Goal: Use online tool/utility: Utilize a website feature to perform a specific function

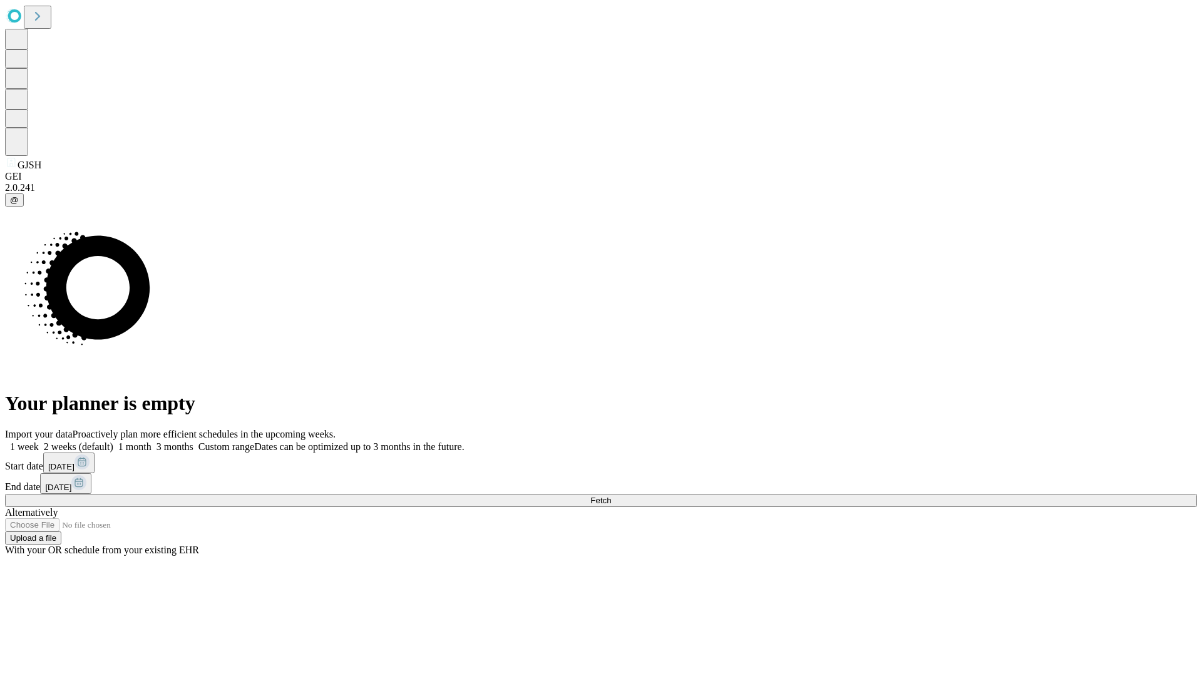
click at [611, 496] on span "Fetch" at bounding box center [601, 500] width 21 height 9
